Goal: Ask a question

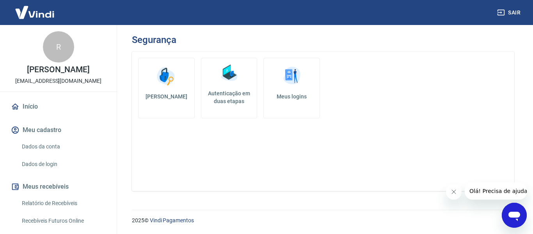
click at [513, 214] on icon "Abrir janela de mensagens" at bounding box center [514, 215] width 12 height 9
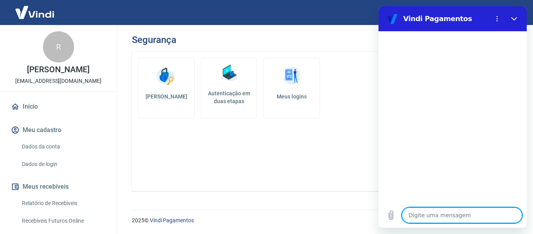
type textarea "o"
type textarea "x"
type textarea "oi"
type textarea "x"
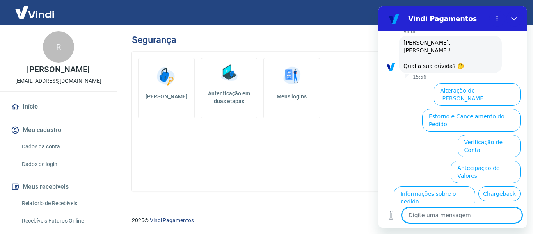
type textarea "x"
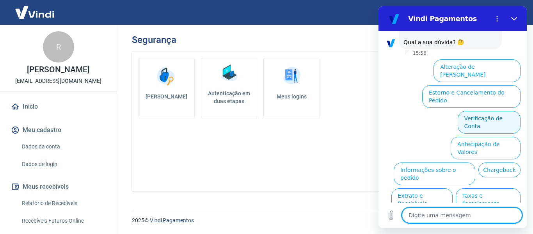
scroll to position [67, 0]
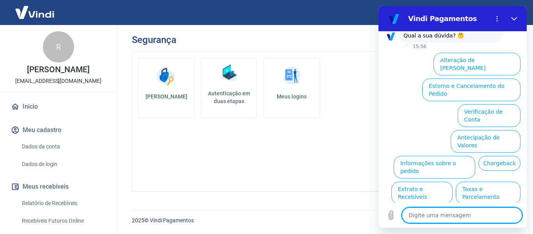
type textarea "d"
type textarea "x"
type textarea "f"
type textarea "x"
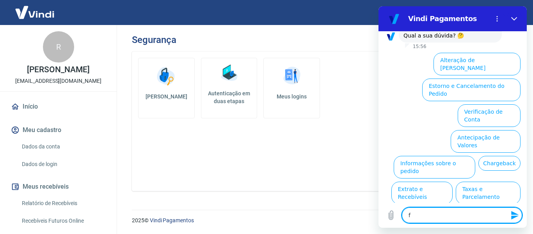
type textarea "fa"
type textarea "x"
type textarea "fal"
type textarea "x"
type textarea "fala"
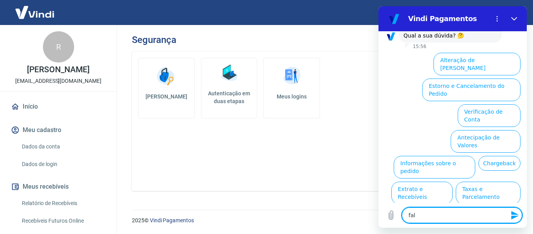
type textarea "x"
type textarea "falar"
type textarea "x"
type textarea "falar"
type textarea "x"
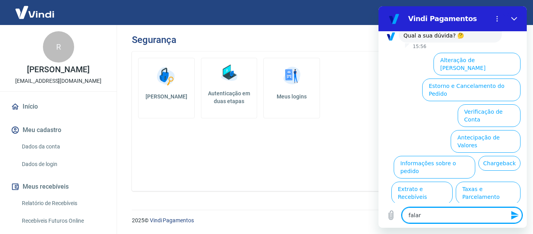
type textarea "falar c"
type textarea "x"
type textarea "falar co"
type textarea "x"
type textarea "falar com"
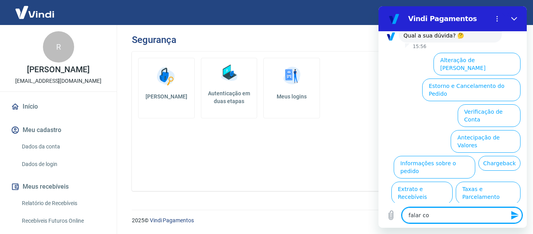
type textarea "x"
type textarea "falar com"
type textarea "x"
type textarea "falar com o"
type textarea "x"
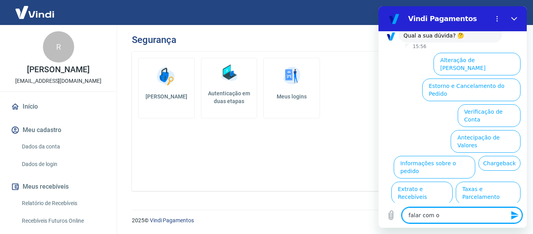
type textarea "falar com o"
type textarea "x"
type textarea "falar com o a"
type textarea "x"
type textarea "falar com o at"
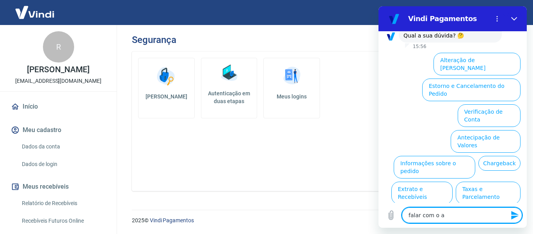
type textarea "x"
type textarea "falar com o ate"
type textarea "x"
type textarea "falar com o aten"
type textarea "x"
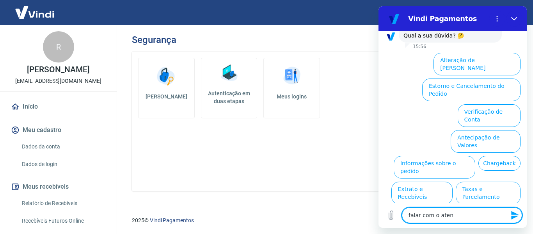
type textarea "falar com o atend"
type textarea "x"
type textarea "falar com o atende"
type textarea "x"
type textarea "falar com o atenden"
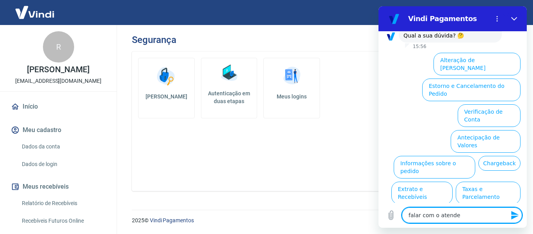
type textarea "x"
type textarea "falar com o atendent"
type textarea "x"
type textarea "falar com o atendente"
type textarea "x"
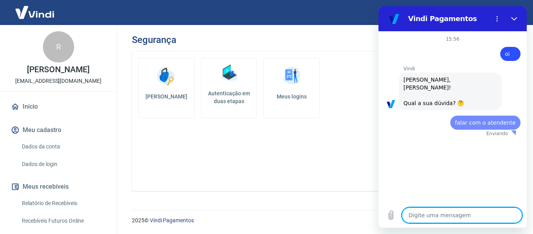
scroll to position [0, 0]
type textarea "x"
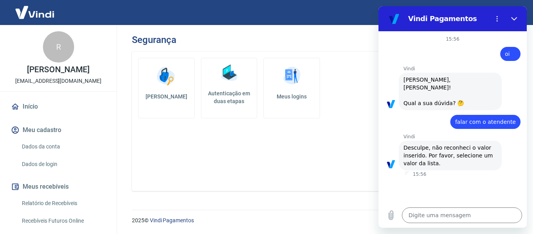
click at [488, 119] on span "falar com o atendente" at bounding box center [485, 122] width 61 height 6
copy span "falar com o atendente"
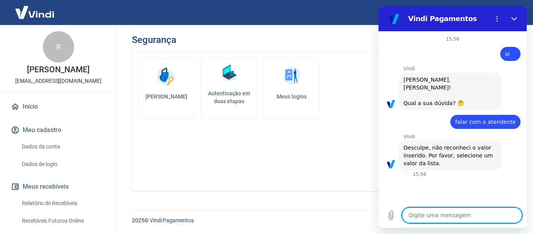
paste textarea "falar com o atendente"
type textarea "falar com o atendente"
type textarea "x"
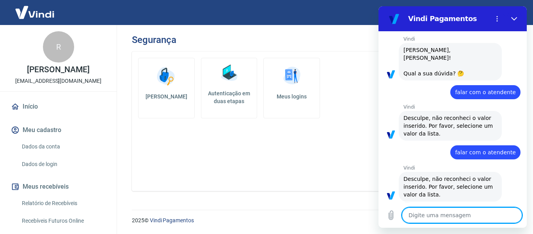
scroll to position [29, 0]
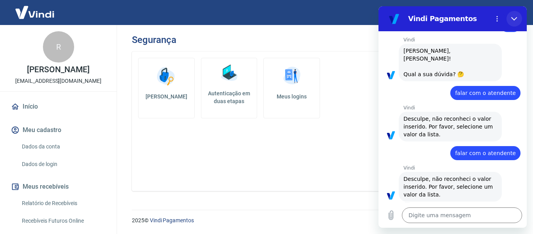
click at [516, 15] on button "Fechar" at bounding box center [514, 19] width 16 height 16
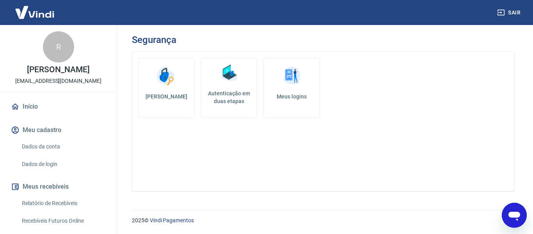
scroll to position [30, 0]
click at [511, 212] on icon "Abrir janela de mensagens" at bounding box center [514, 215] width 12 height 9
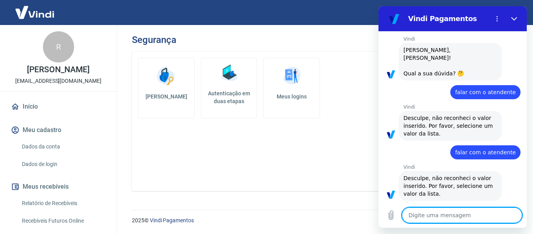
scroll to position [29, 0]
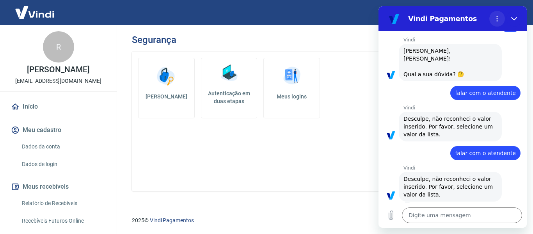
click at [497, 21] on icon "Menu de opções" at bounding box center [497, 19] width 6 height 6
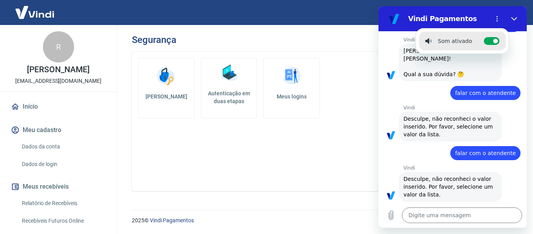
scroll to position [0, 0]
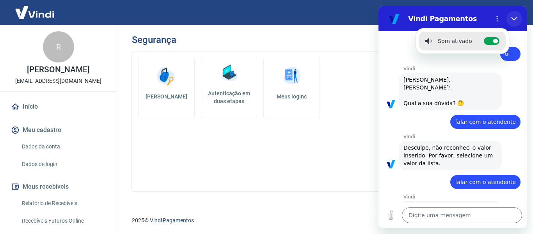
click at [515, 18] on icon "Fechar" at bounding box center [514, 19] width 6 height 6
type textarea "x"
